Goal: Find specific page/section: Find specific page/section

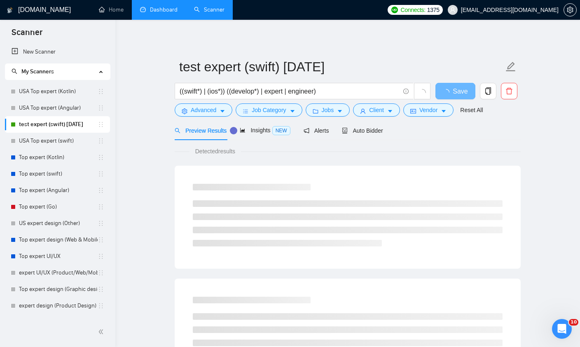
click at [165, 13] on link "Dashboard" at bounding box center [158, 9] width 37 height 7
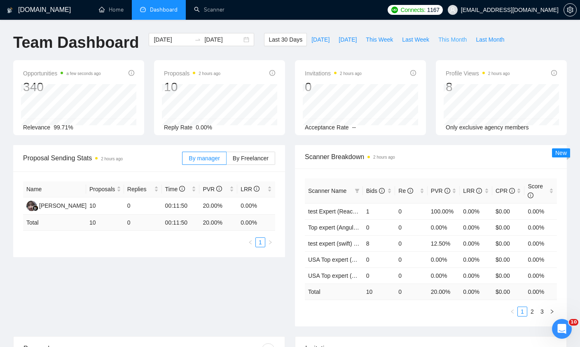
click at [449, 38] on span "This Month" at bounding box center [452, 39] width 28 height 9
type input "[DATE]"
click at [204, 12] on link "Scanner" at bounding box center [209, 9] width 30 height 7
